Goal: Task Accomplishment & Management: Manage account settings

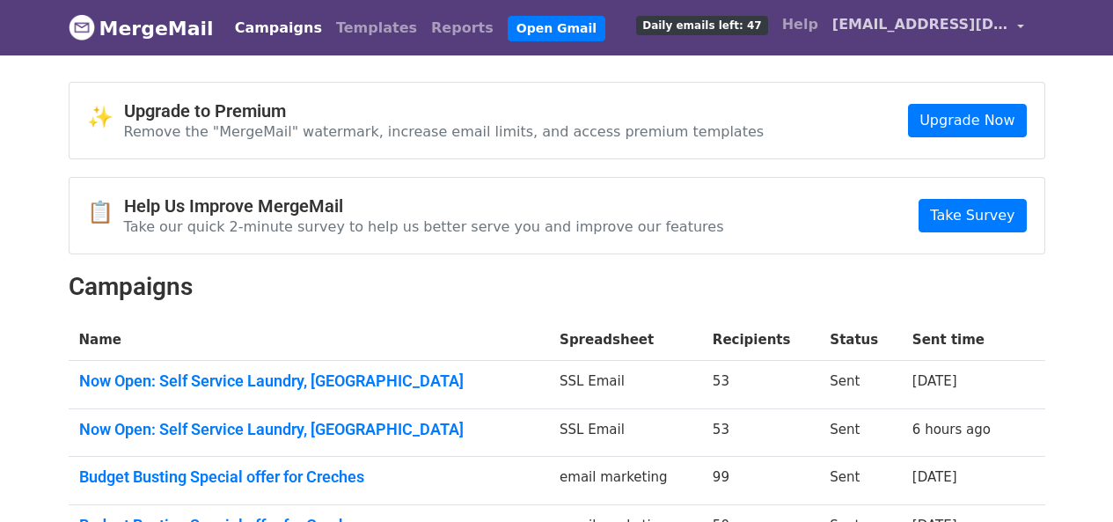
click at [956, 23] on span "[EMAIL_ADDRESS][DOMAIN_NAME]" at bounding box center [920, 24] width 176 height 21
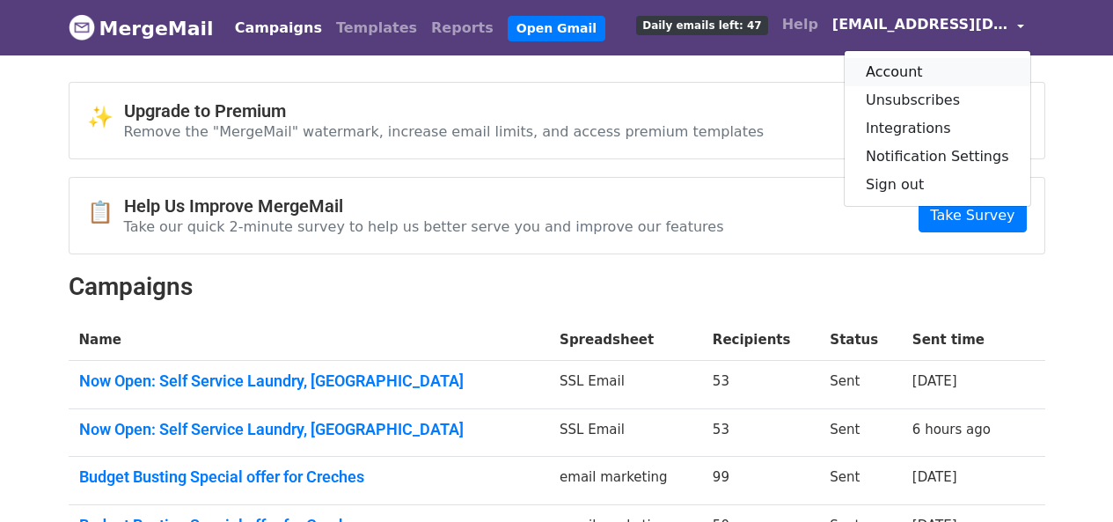
click at [919, 76] on link "Account" at bounding box center [937, 72] width 186 height 28
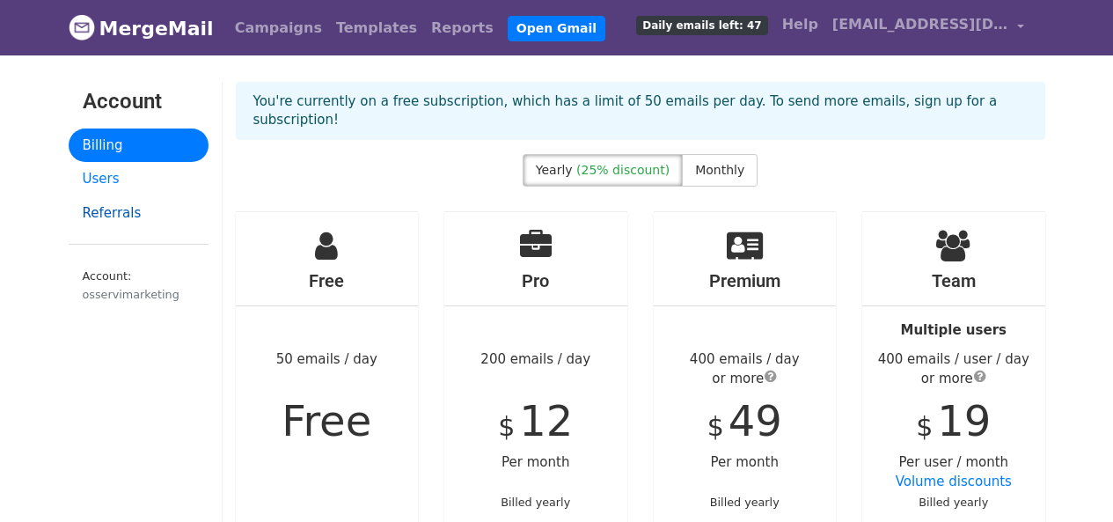
click at [135, 214] on link "Referrals" at bounding box center [139, 213] width 140 height 34
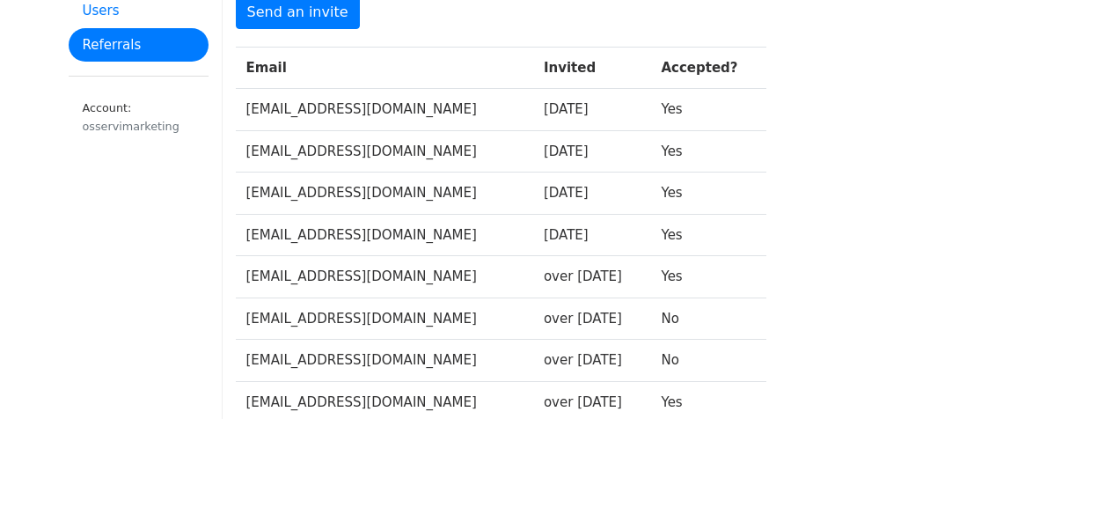
scroll to position [137, 0]
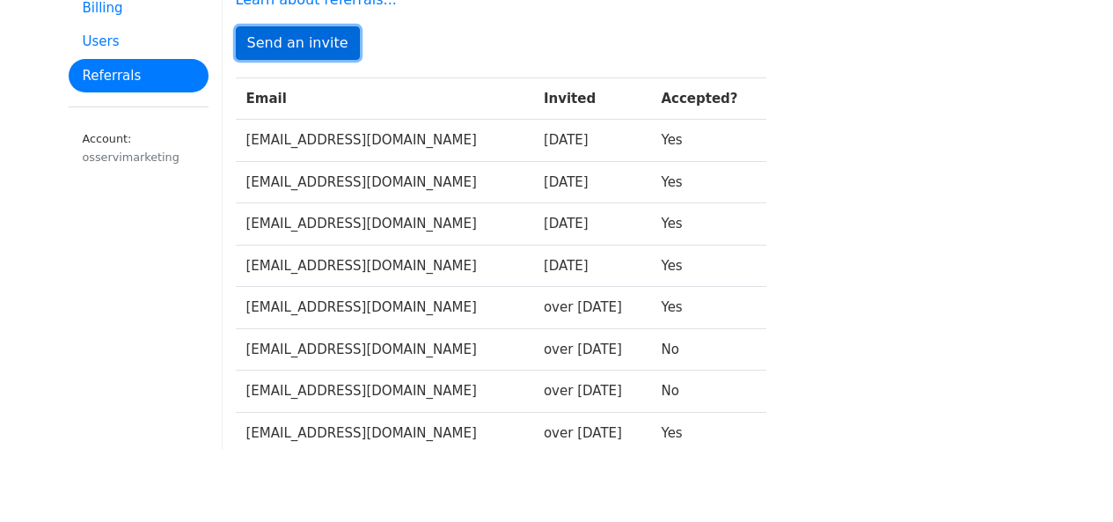
click at [296, 43] on link "Send an invite" at bounding box center [298, 42] width 124 height 33
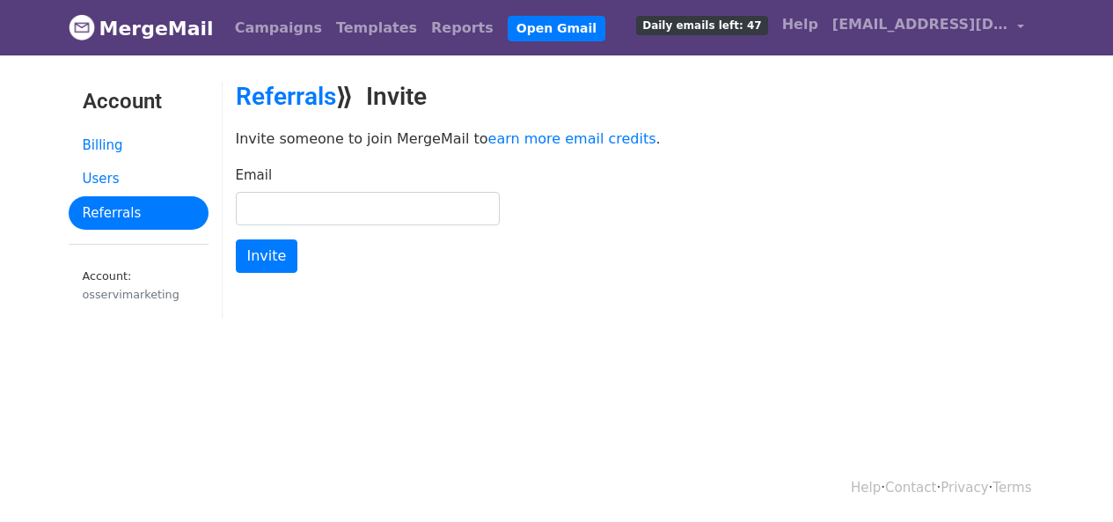
click at [403, 207] on input "Email" at bounding box center [368, 208] width 264 height 33
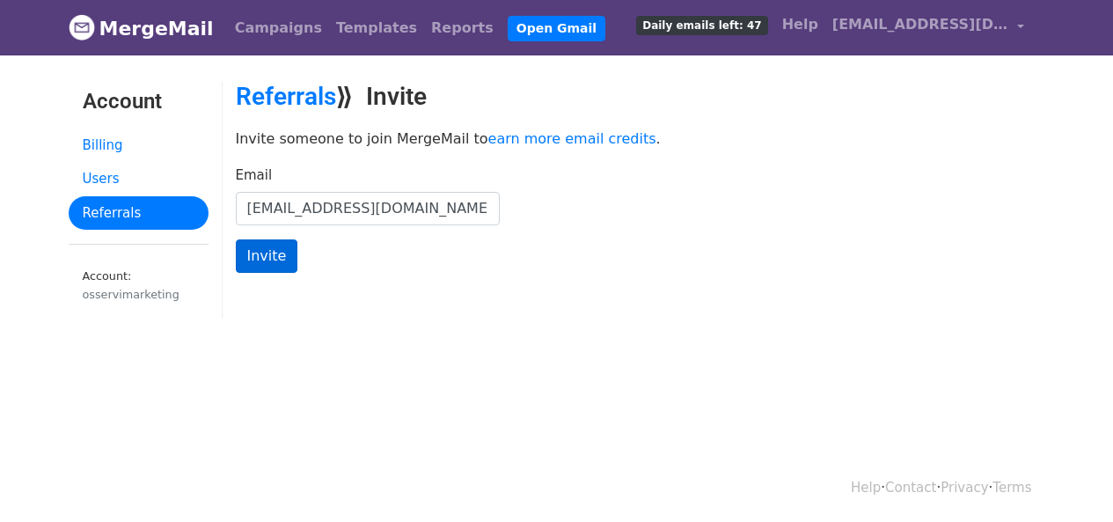
type input "ieyachtsman17@gmail.com"
click at [259, 256] on input "Invite" at bounding box center [267, 255] width 62 height 33
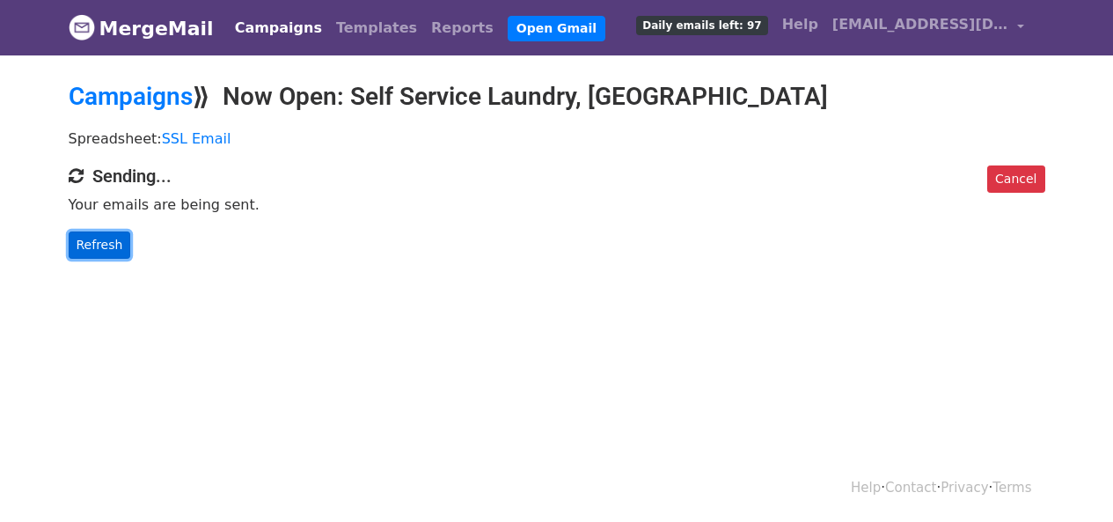
click at [91, 248] on link "Refresh" at bounding box center [100, 244] width 62 height 27
